Goal: Find specific page/section: Find specific page/section

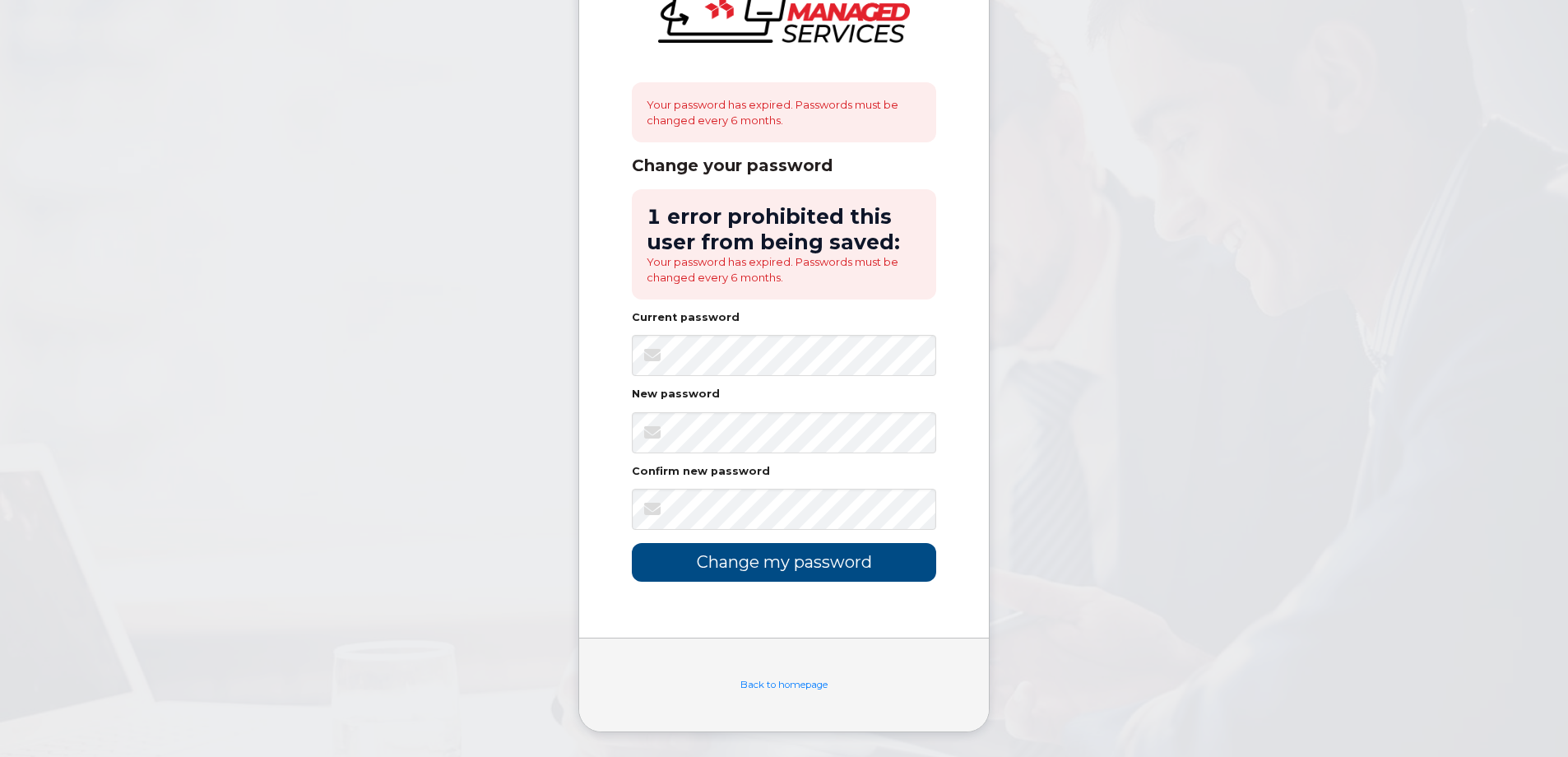
scroll to position [9, 0]
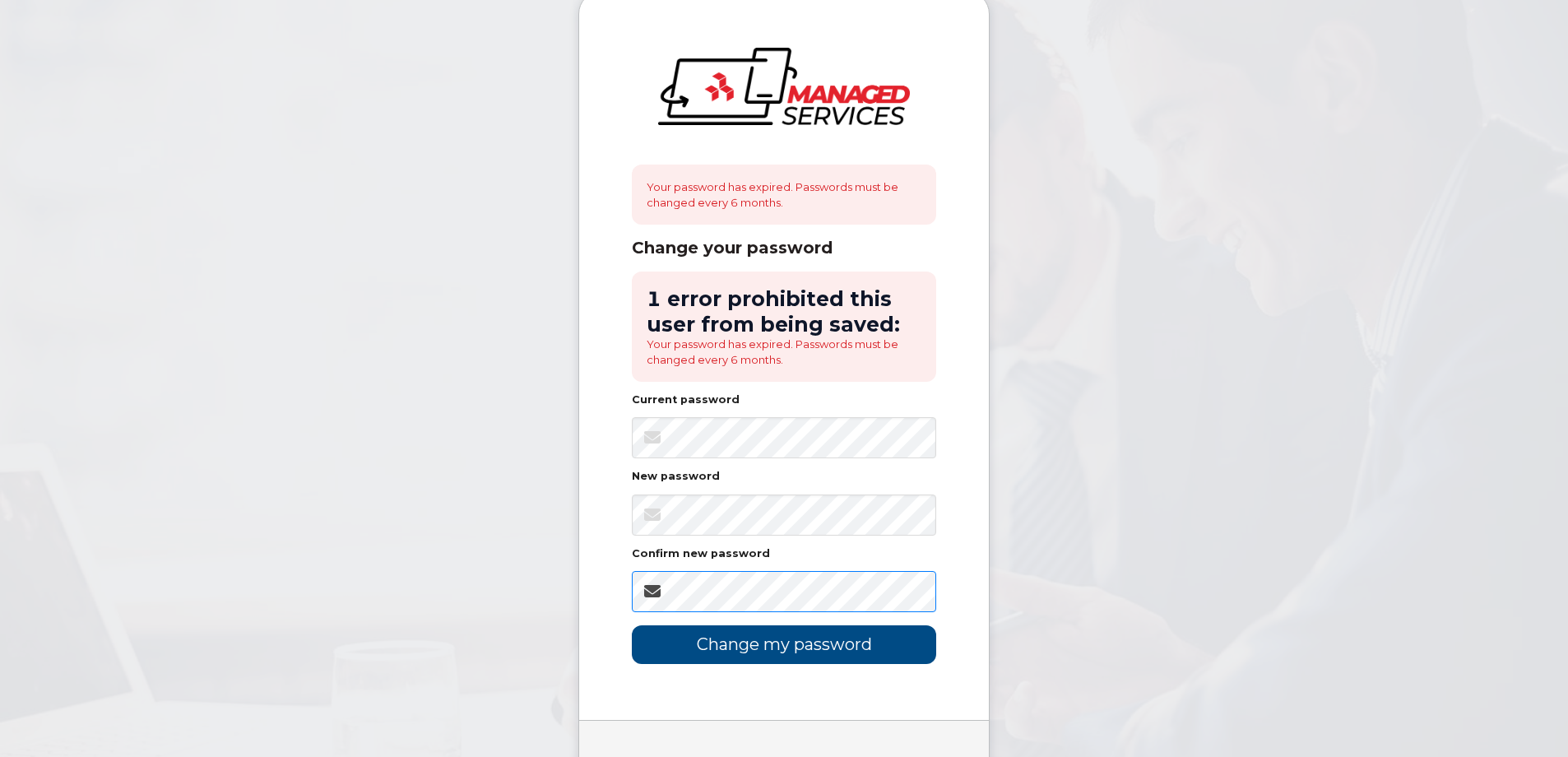
click at [632, 625] on input "Change my password" at bounding box center [784, 644] width 304 height 39
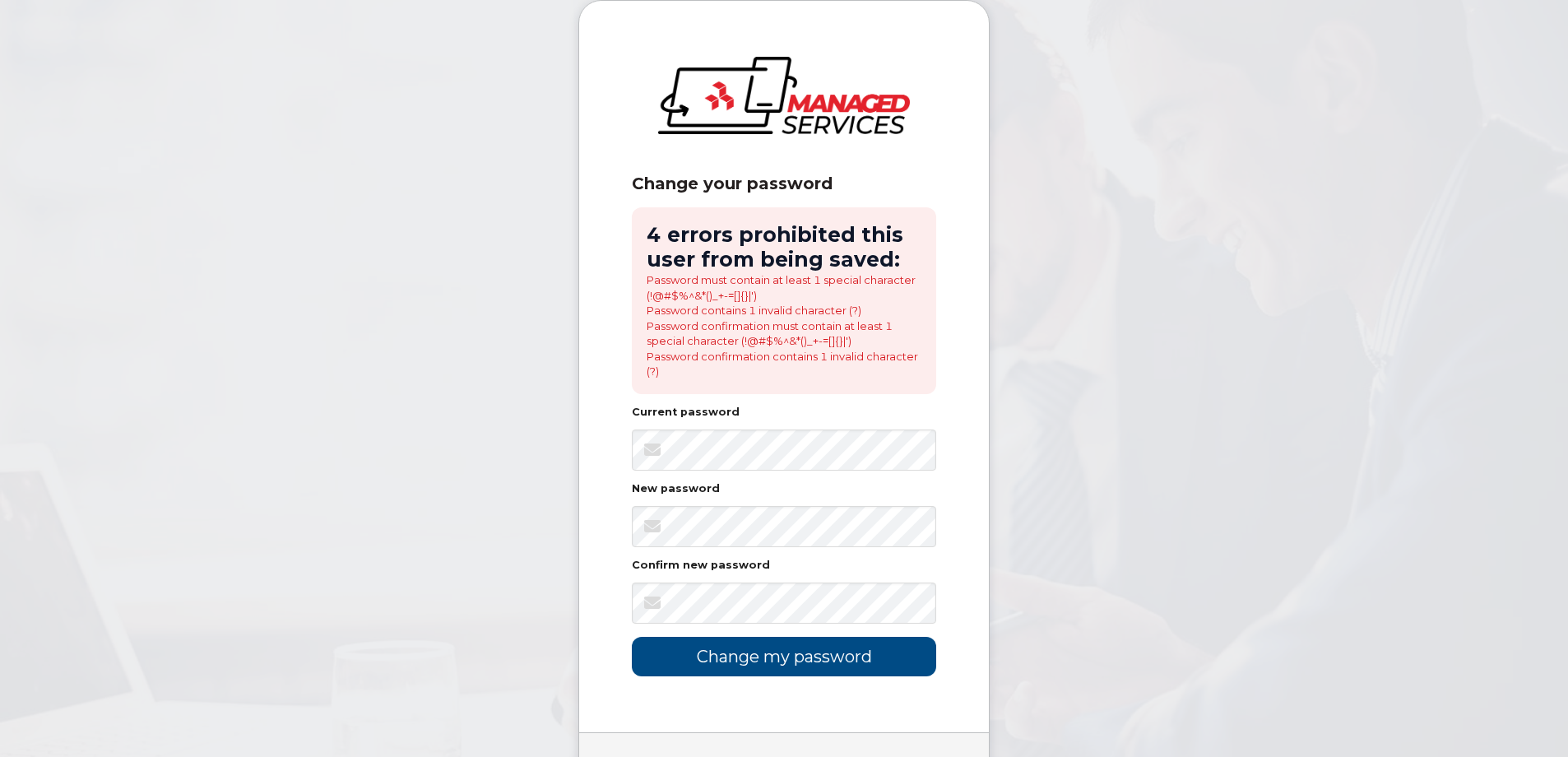
scroll to position [93, 0]
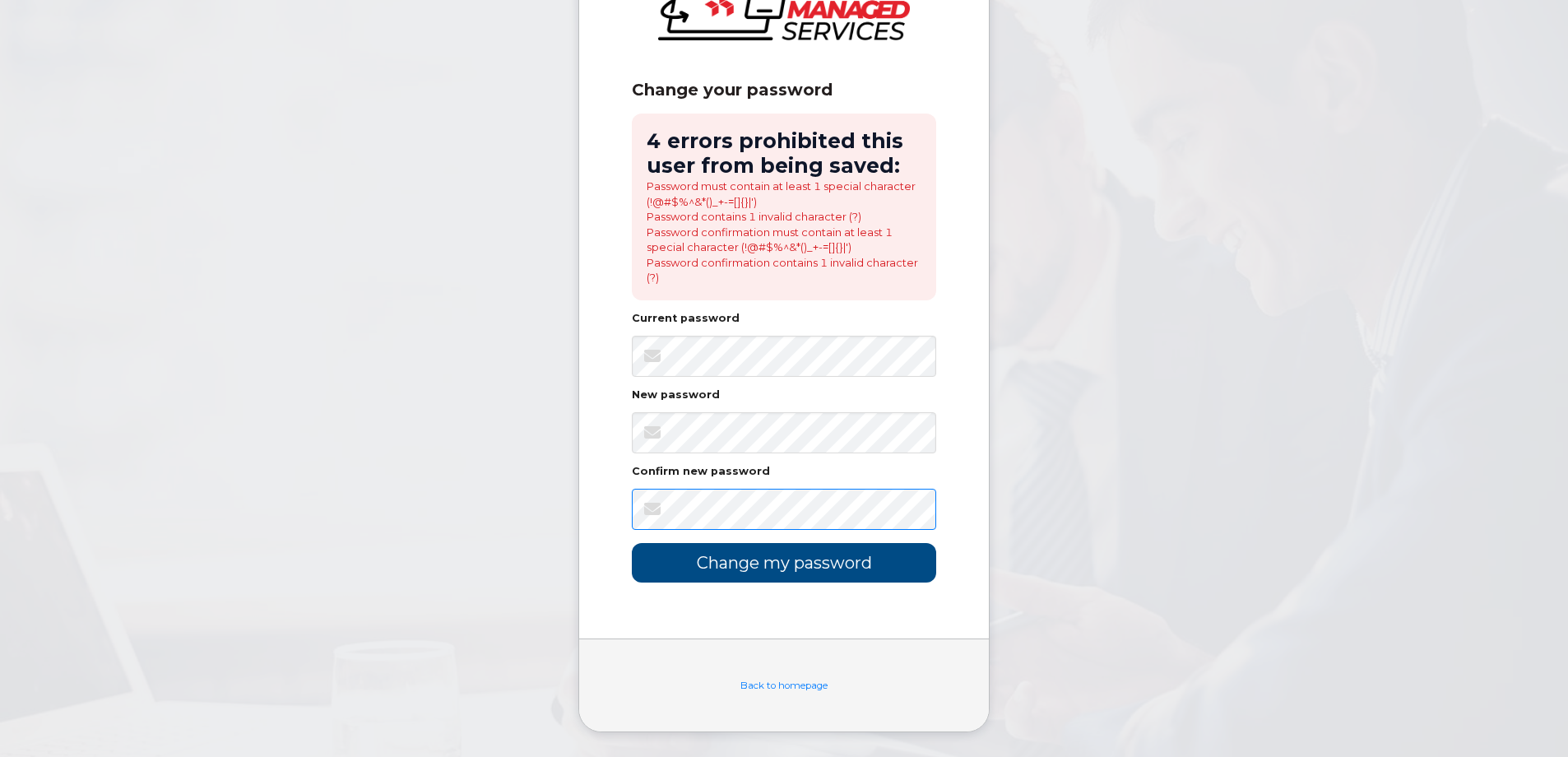
click at [632, 543] on input "Change my password" at bounding box center [784, 562] width 304 height 39
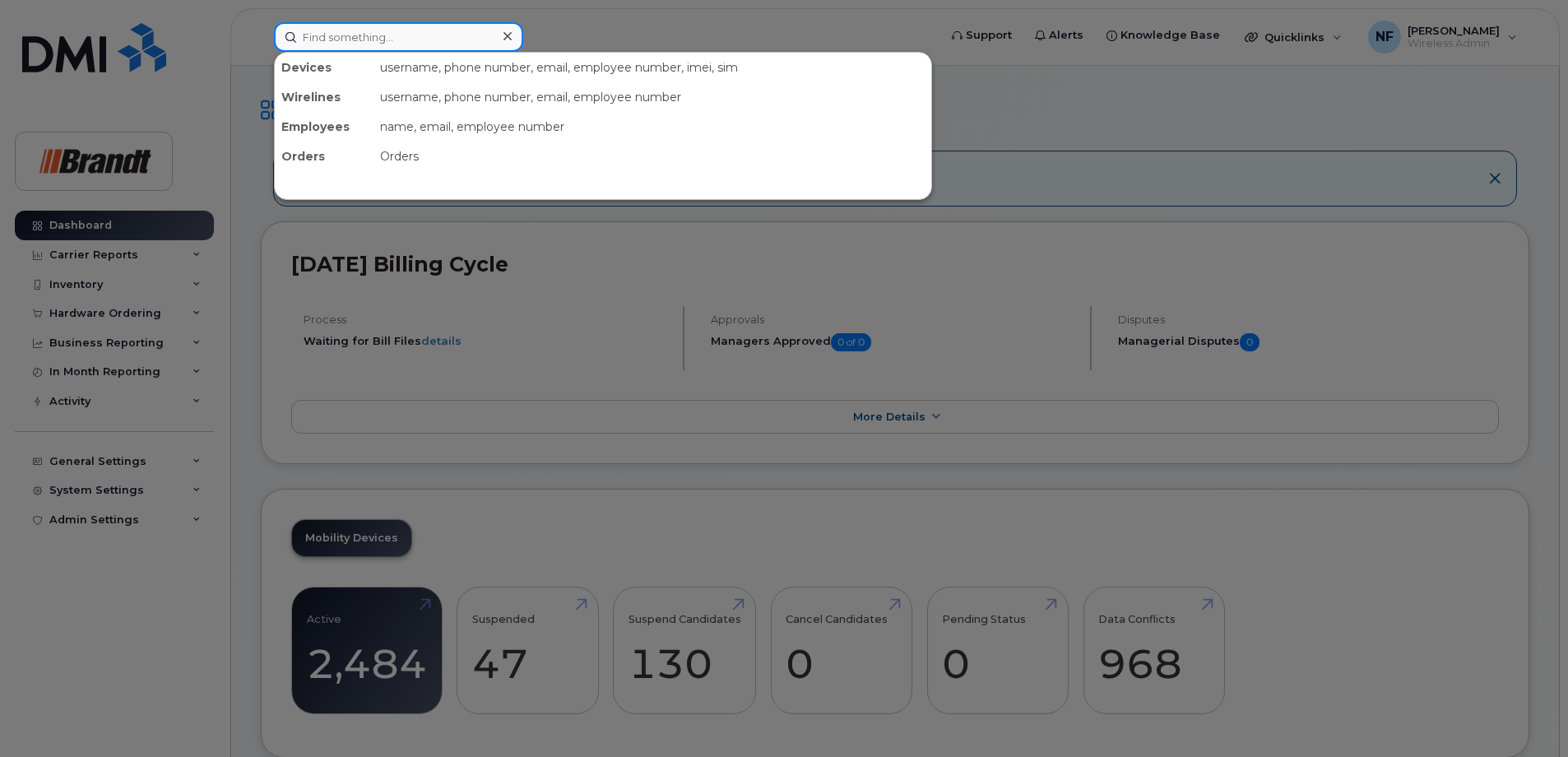
click at [349, 40] on input at bounding box center [399, 36] width 250 height 30
click at [451, 39] on input at bounding box center [399, 36] width 250 height 30
paste input "306-519-2183"
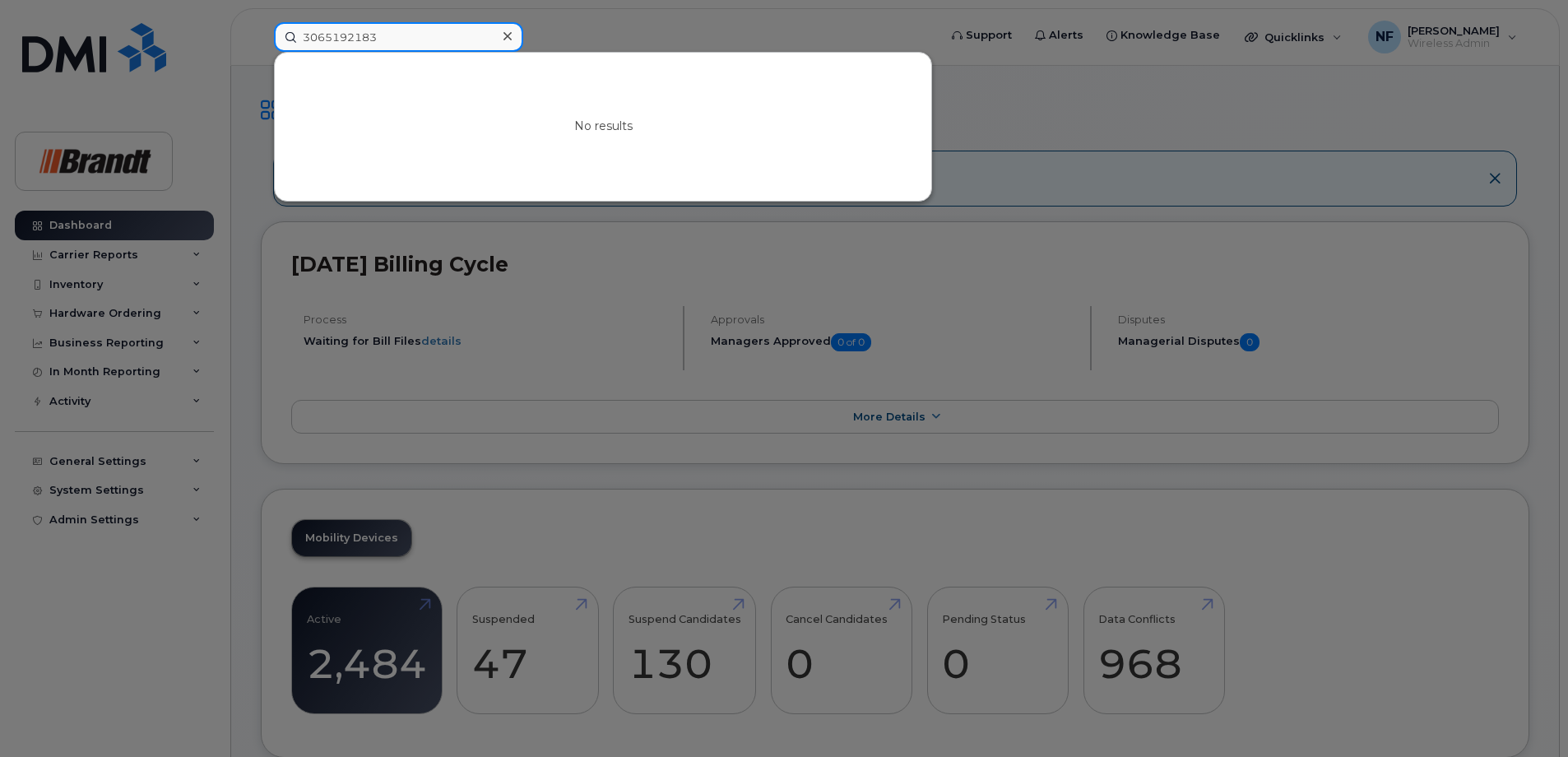
type input "3065192183"
click at [477, 38] on input "3065192183" at bounding box center [399, 36] width 250 height 30
click at [498, 28] on div at bounding box center [507, 36] width 24 height 24
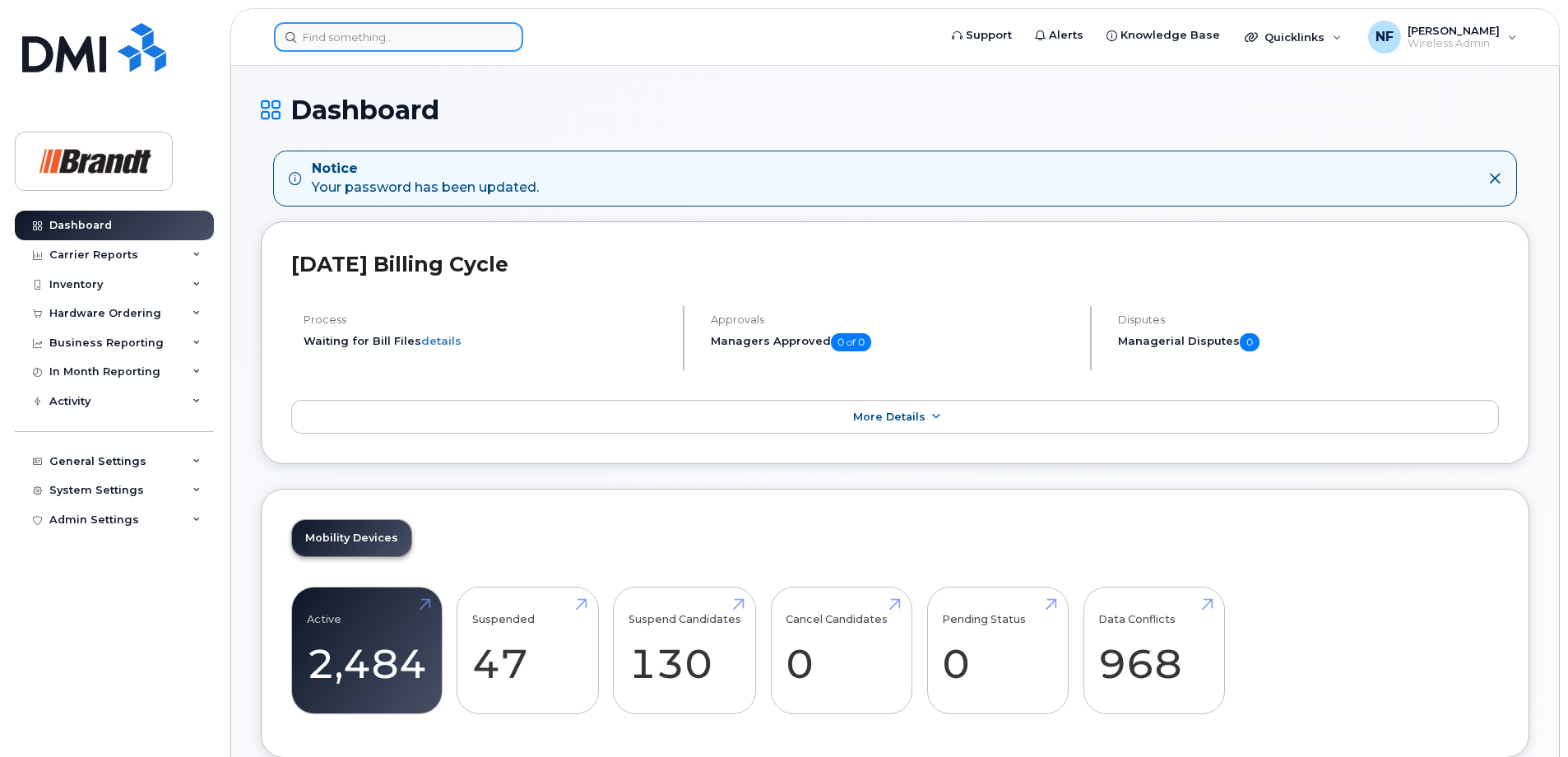
click at [375, 47] on input at bounding box center [399, 36] width 250 height 30
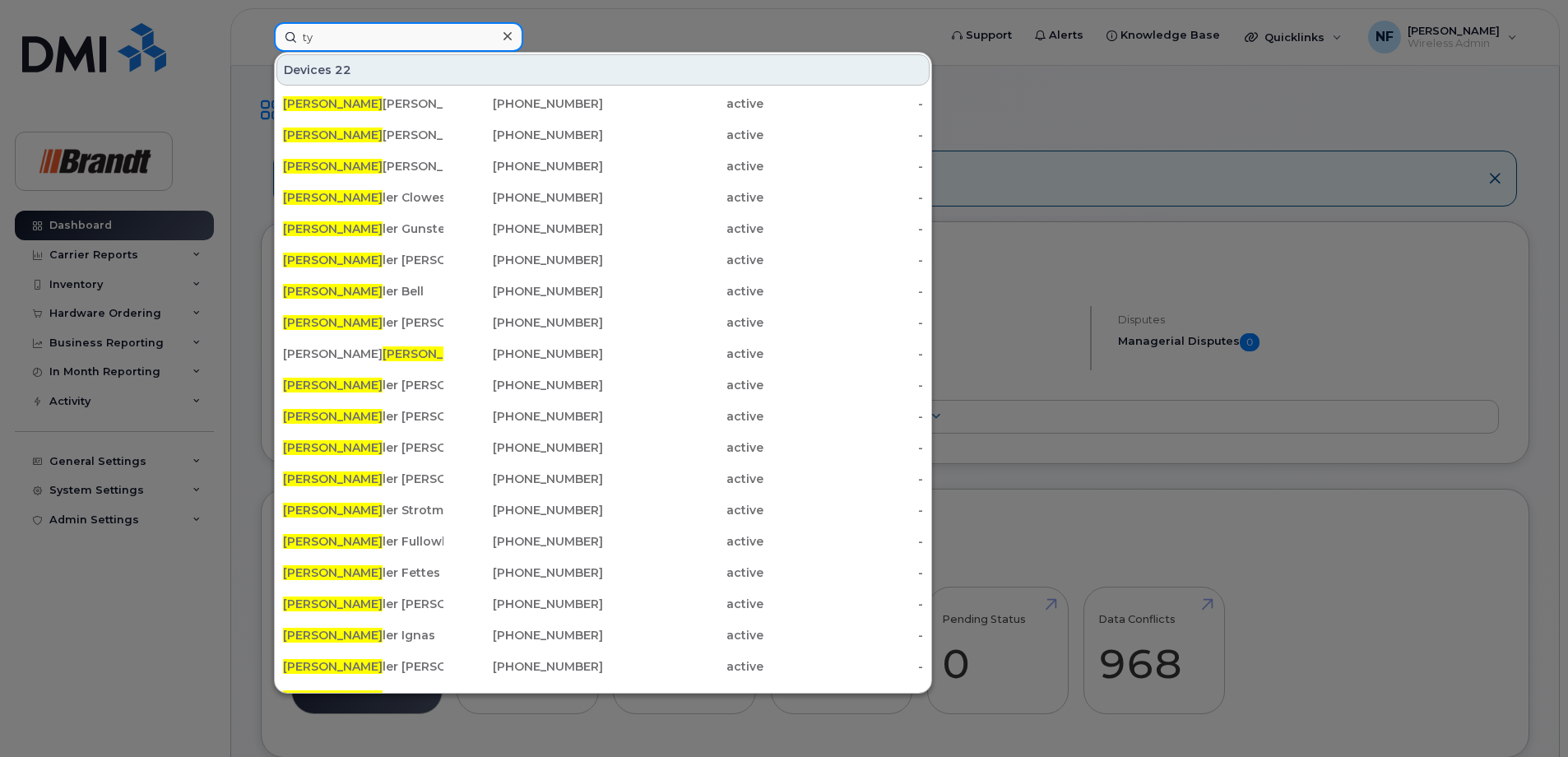
type input "t"
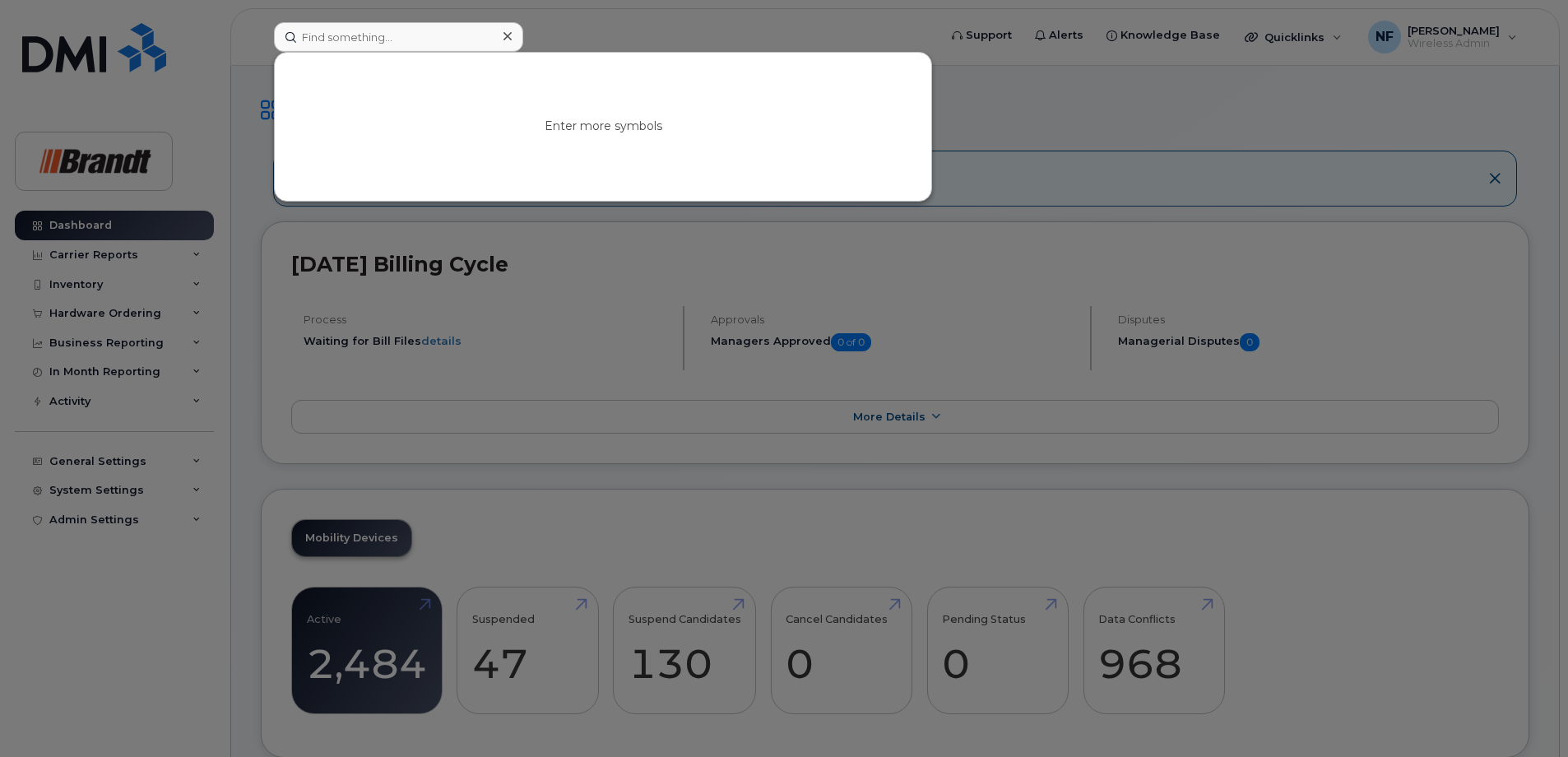
click at [500, 34] on div at bounding box center [507, 36] width 24 height 24
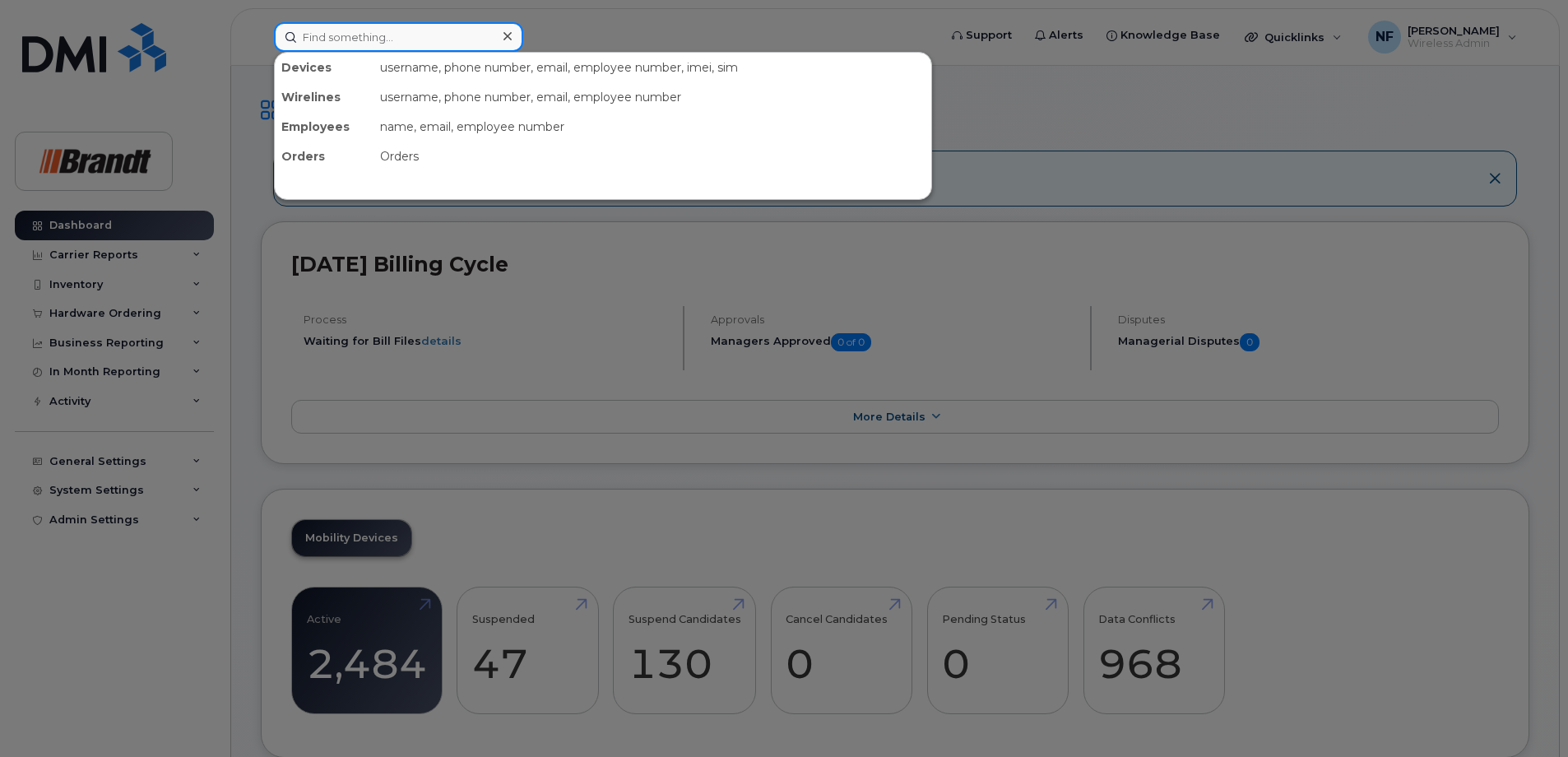
click at [475, 37] on input at bounding box center [399, 36] width 250 height 30
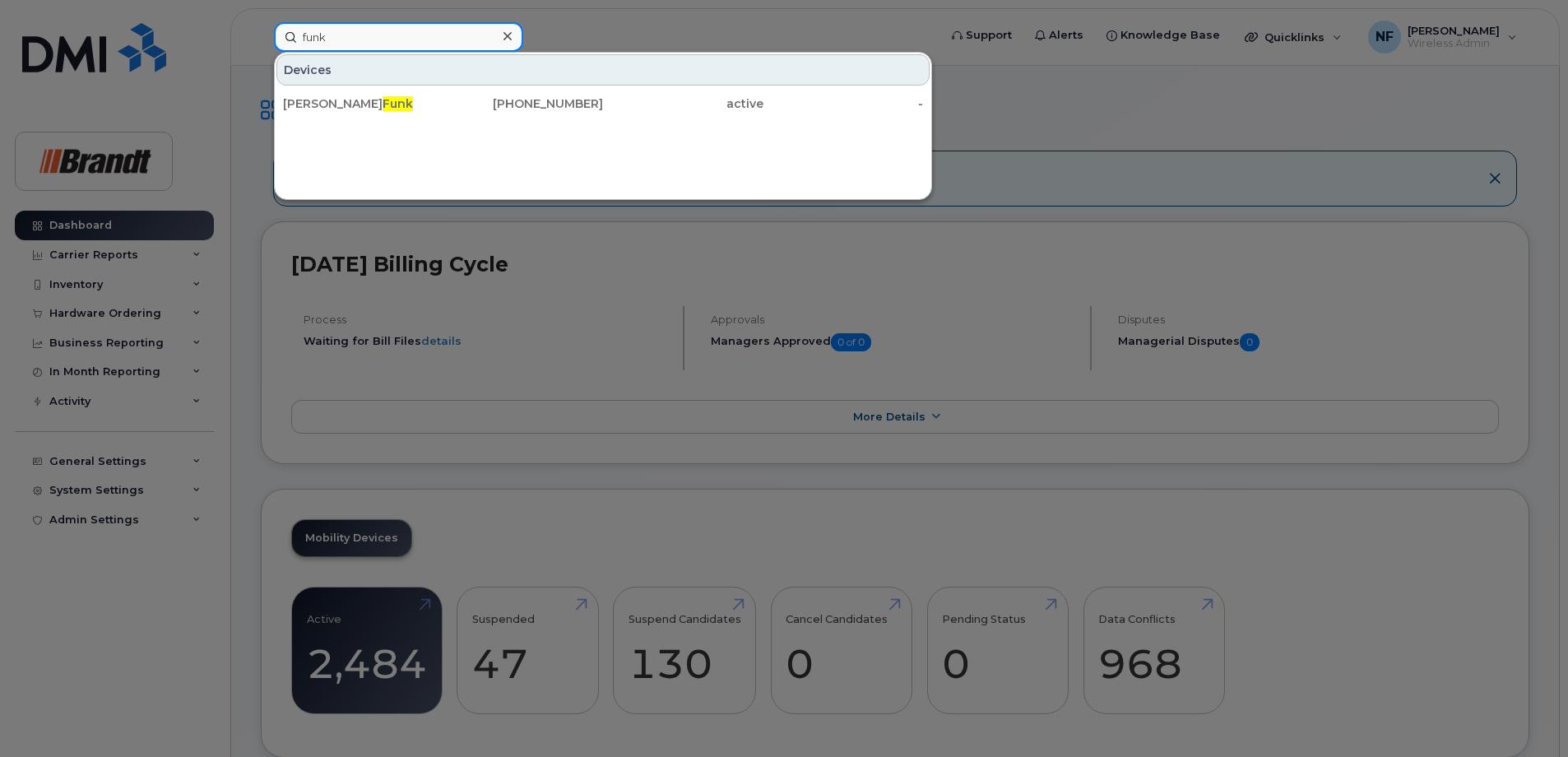
type input "funk"
click at [537, 102] on div "604-219-7742" at bounding box center [523, 103] width 161 height 16
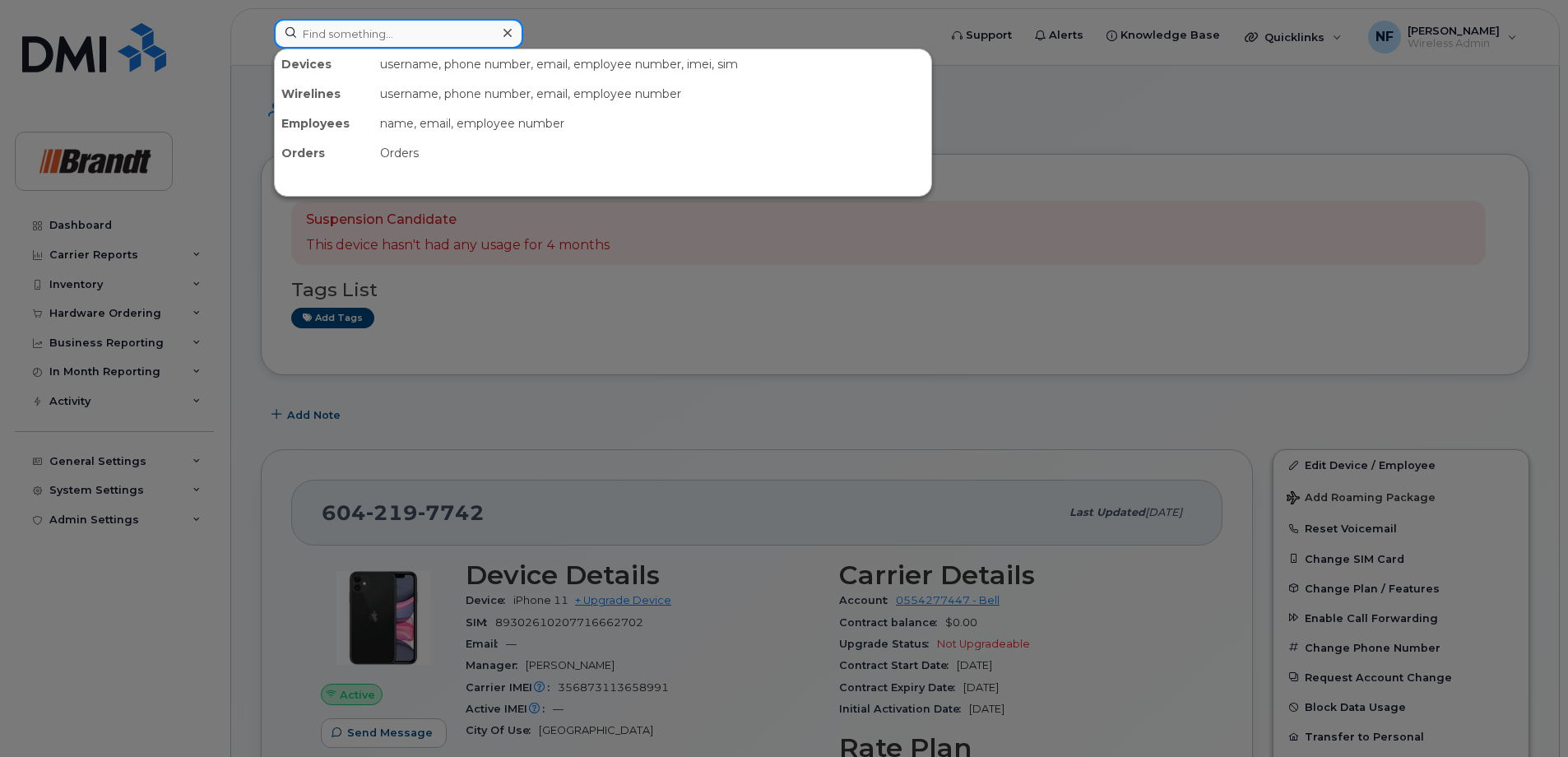
click at [416, 34] on input at bounding box center [399, 34] width 250 height 30
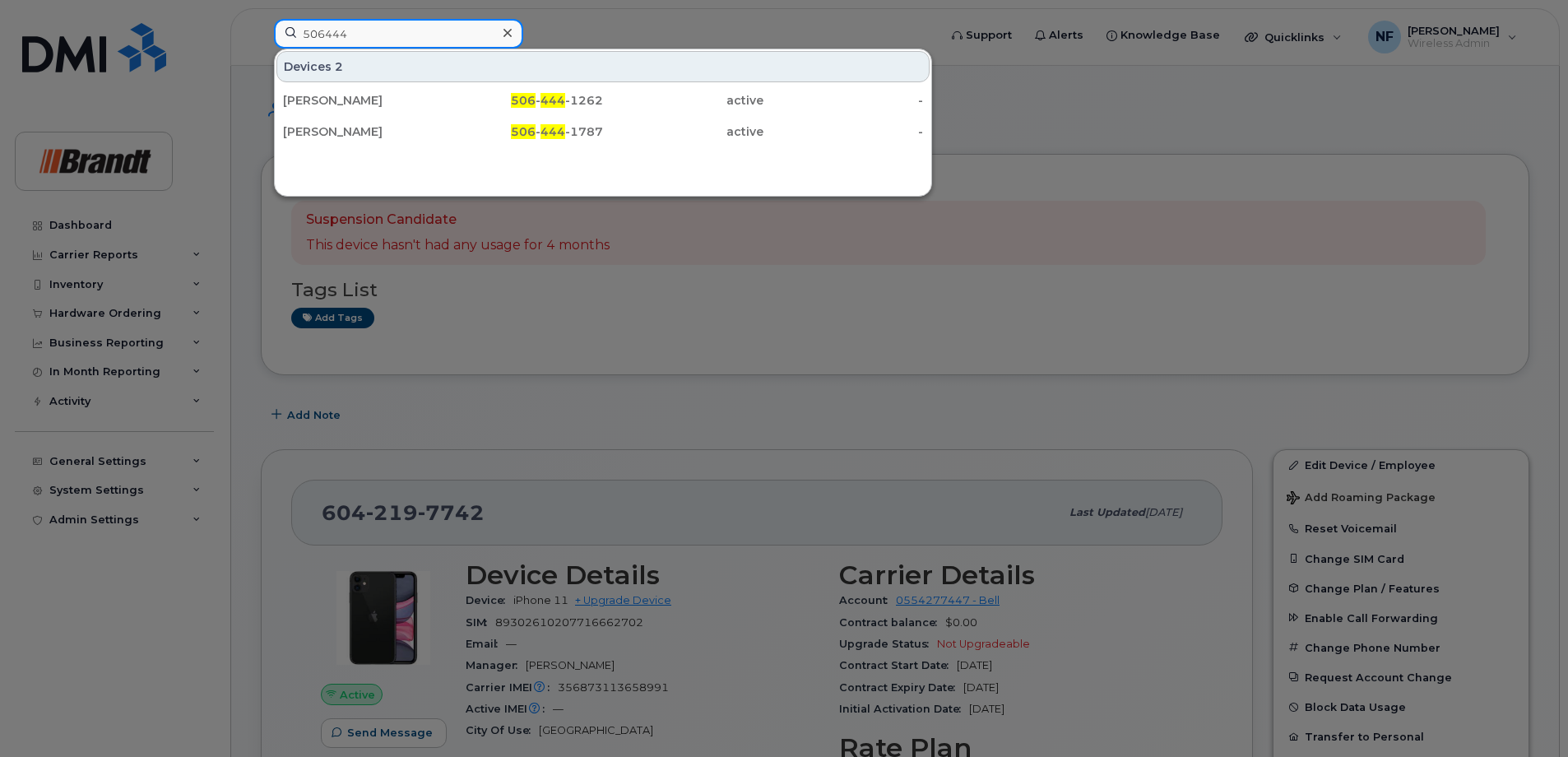
type input "506444"
click at [513, 30] on div at bounding box center [507, 34] width 24 height 24
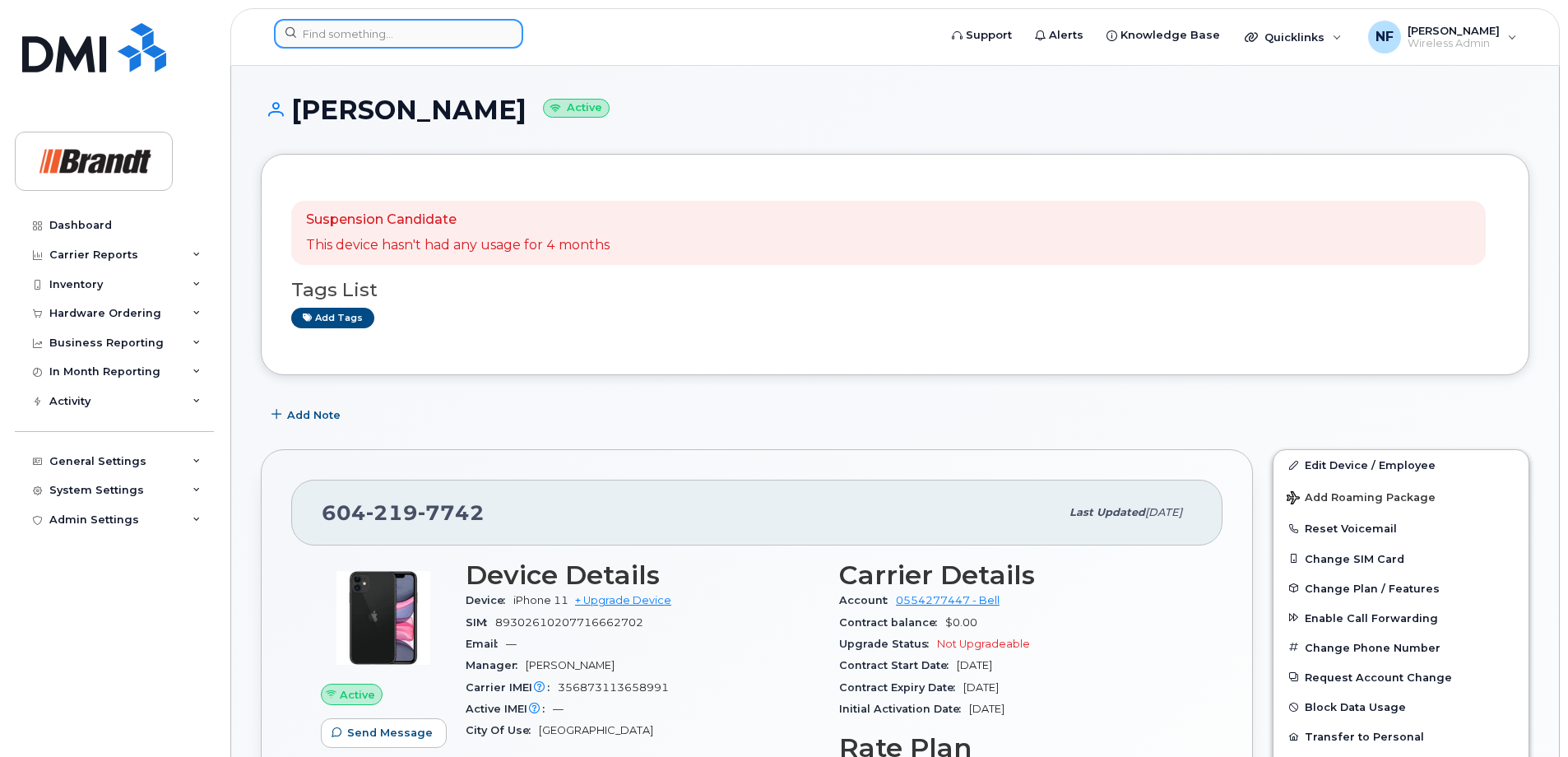
click at [472, 33] on input at bounding box center [399, 34] width 250 height 30
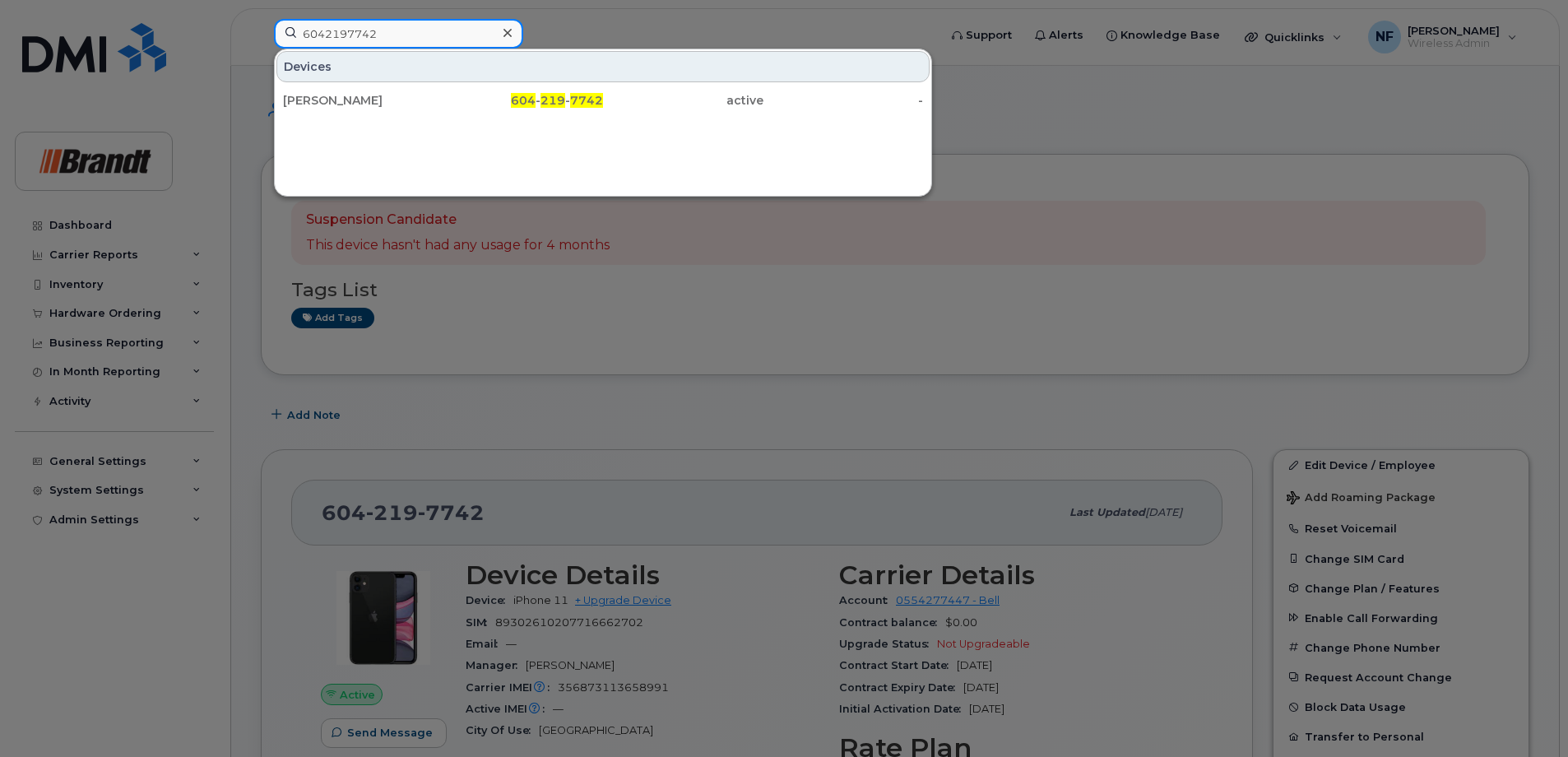
type input "6042197742"
